Goal: Task Accomplishment & Management: Manage account settings

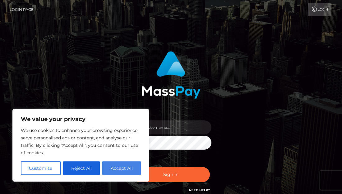
click at [130, 163] on button "Accept All" at bounding box center [121, 169] width 39 height 14
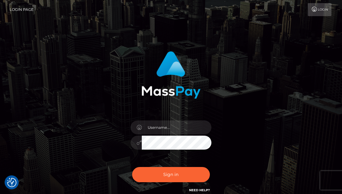
checkbox input "true"
click at [195, 125] on input "text" at bounding box center [177, 128] width 70 height 14
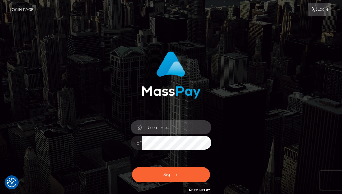
type input "[EMAIL_ADDRESS][DOMAIN_NAME]"
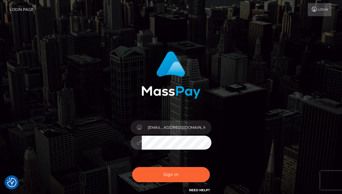
click at [132, 167] on button "Sign in" at bounding box center [171, 174] width 78 height 15
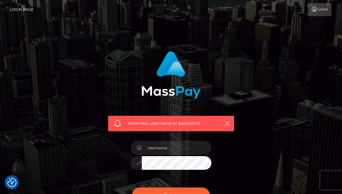
checkbox input "true"
click at [171, 148] on input "text" at bounding box center [177, 148] width 70 height 14
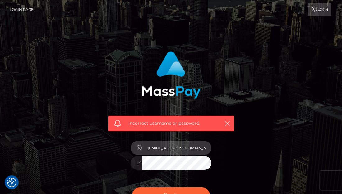
click at [160, 149] on input "VenusJones0531@gmail.com" at bounding box center [177, 148] width 70 height 14
type input "Venusjones0531@gmail.com"
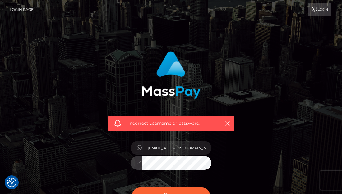
click at [132, 188] on button "Sign in" at bounding box center [171, 195] width 78 height 15
click at [166, 149] on input "text" at bounding box center [177, 148] width 70 height 14
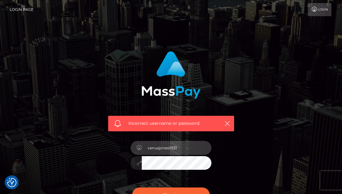
type input "venusjones0531@gmail.com"
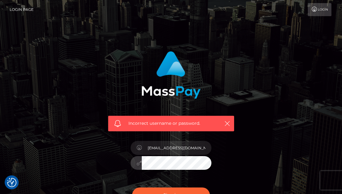
click at [132, 188] on button "Sign in" at bounding box center [171, 195] width 78 height 15
click at [311, 11] on icon at bounding box center [314, 9] width 7 height 5
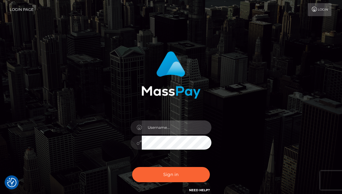
click at [179, 130] on input "text" at bounding box center [177, 128] width 70 height 14
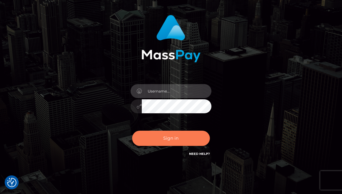
scroll to position [43, 0]
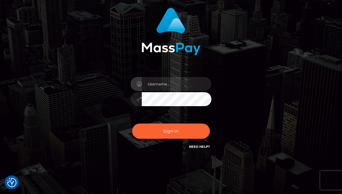
click at [200, 148] on link "Need Help?" at bounding box center [199, 147] width 21 height 4
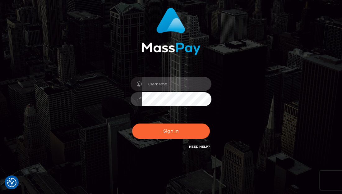
click at [189, 83] on input "text" at bounding box center [177, 84] width 70 height 14
click at [150, 84] on input "[EMAIL_ADDRESS][DOMAIN_NAME]" at bounding box center [177, 84] width 70 height 14
click at [161, 85] on input "venusJones0531@gmail.com" at bounding box center [177, 84] width 70 height 14
type input "venusjones0531@gmail.com"
click at [132, 124] on button "Sign in" at bounding box center [171, 131] width 78 height 15
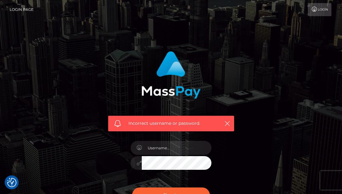
checkbox input "true"
click at [25, 8] on link "Login Page" at bounding box center [22, 9] width 24 height 13
